Goal: Find specific page/section: Find specific page/section

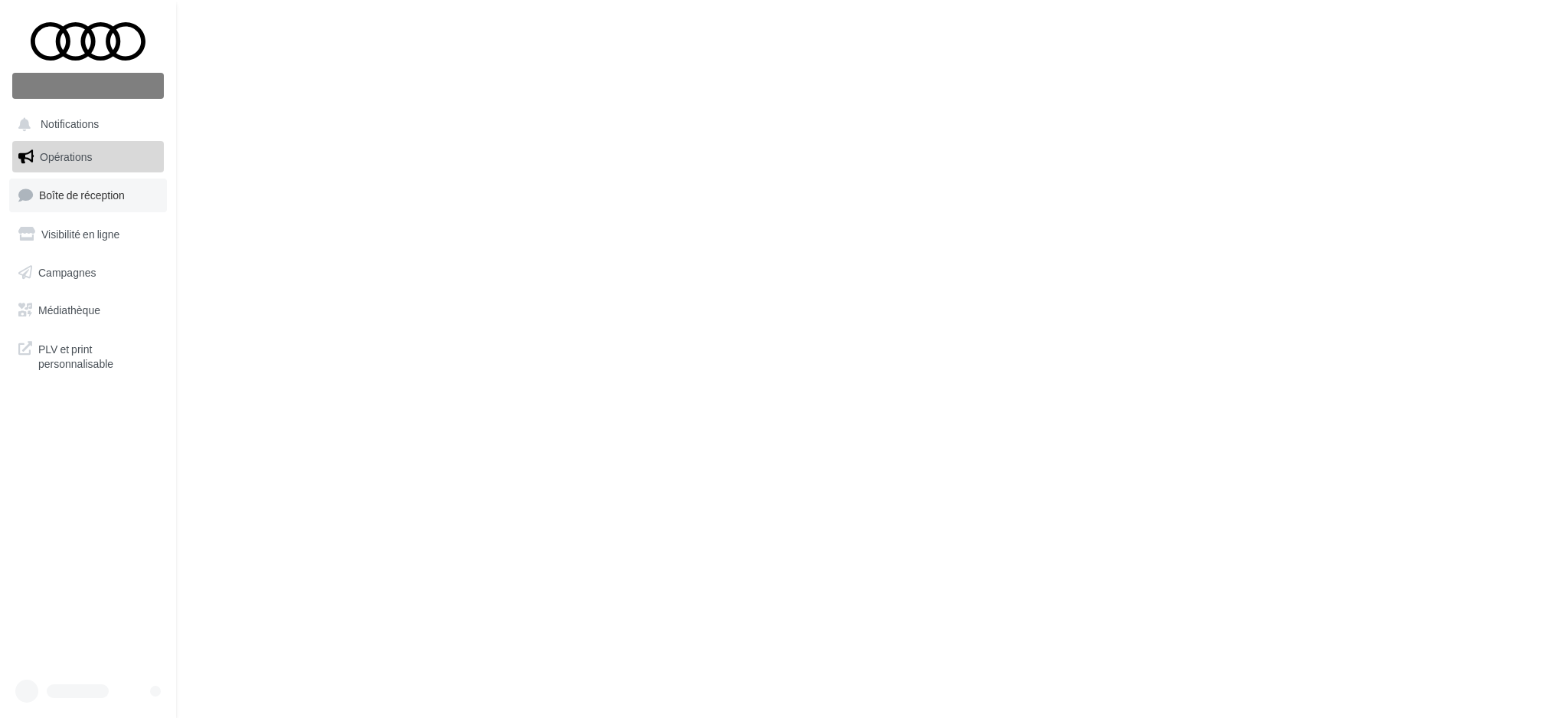
click at [65, 188] on span "Boîte de réception" at bounding box center [83, 195] width 86 height 13
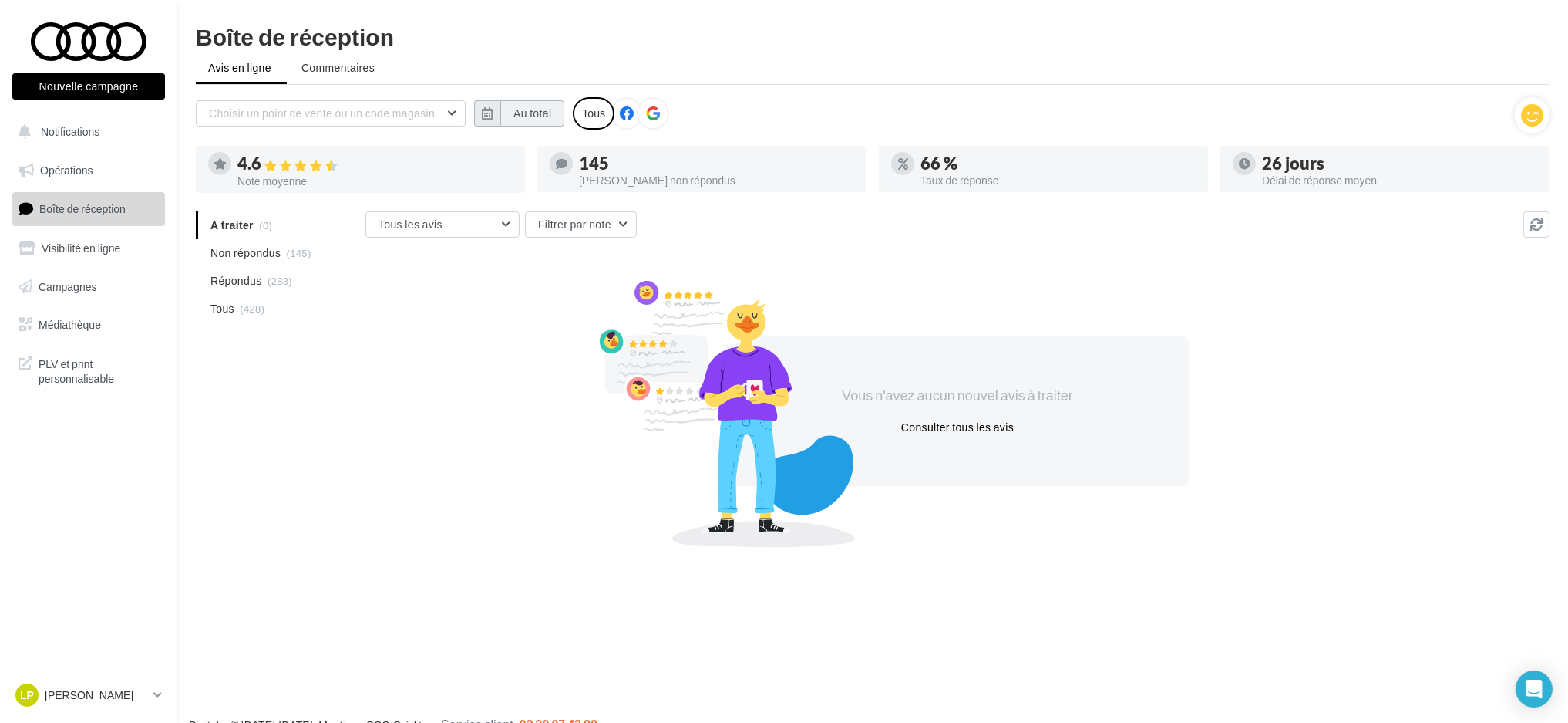
click at [521, 109] on button "Au total" at bounding box center [532, 113] width 64 height 26
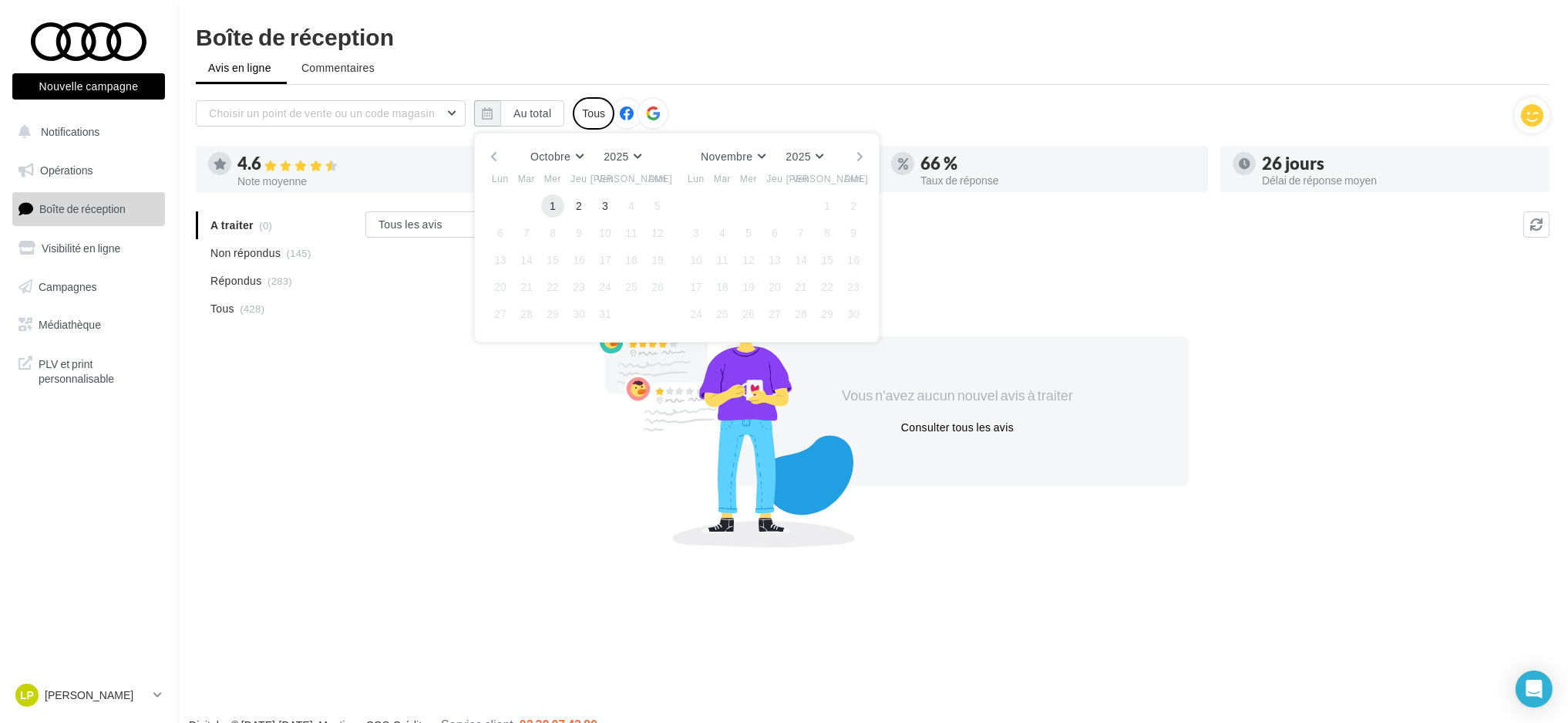
drag, startPoint x: 552, startPoint y: 202, endPoint x: 563, endPoint y: 202, distance: 11.0
click at [551, 202] on button "1" at bounding box center [553, 206] width 23 height 23
click at [605, 203] on button "3" at bounding box center [605, 206] width 23 height 23
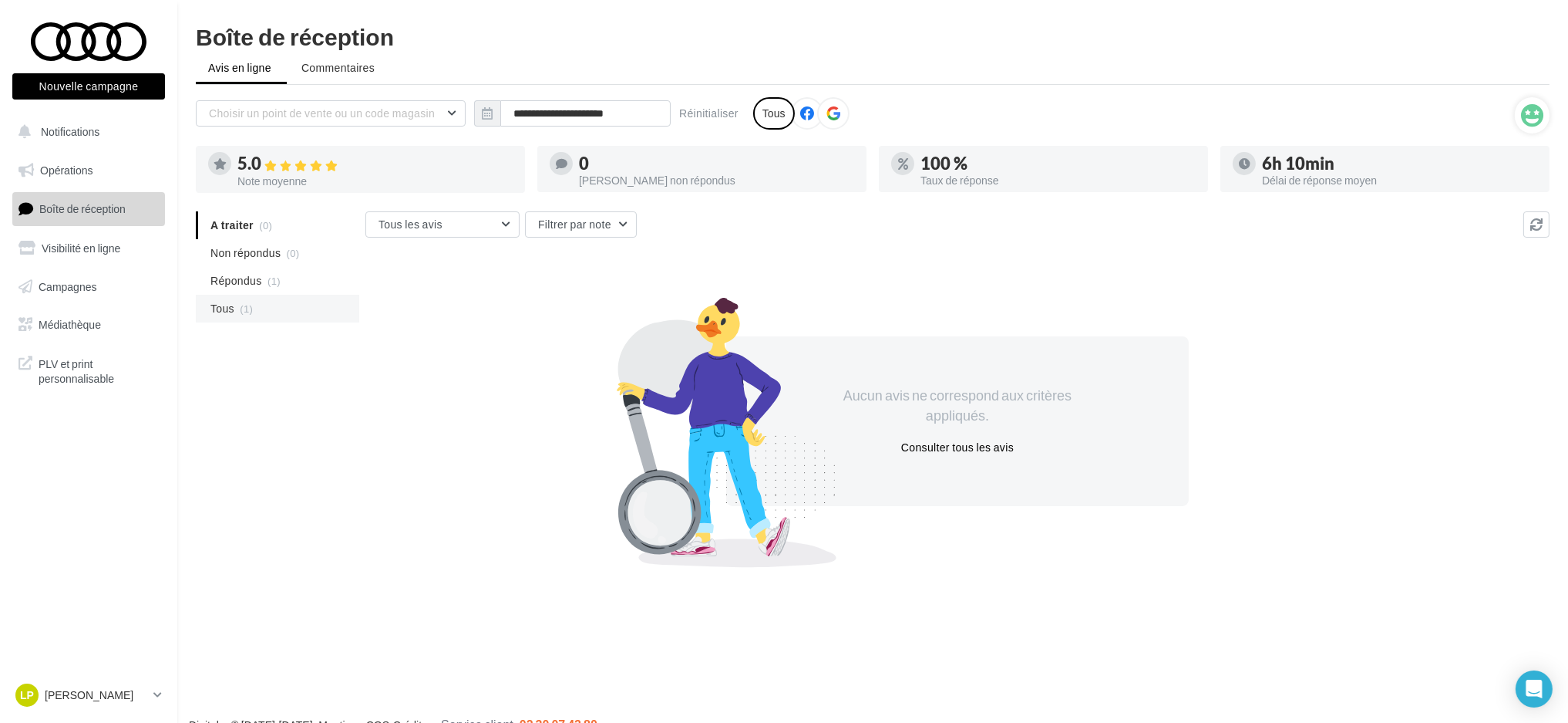
click at [226, 305] on span "Tous" at bounding box center [222, 308] width 23 height 15
